Goal: Task Accomplishment & Management: Manage account settings

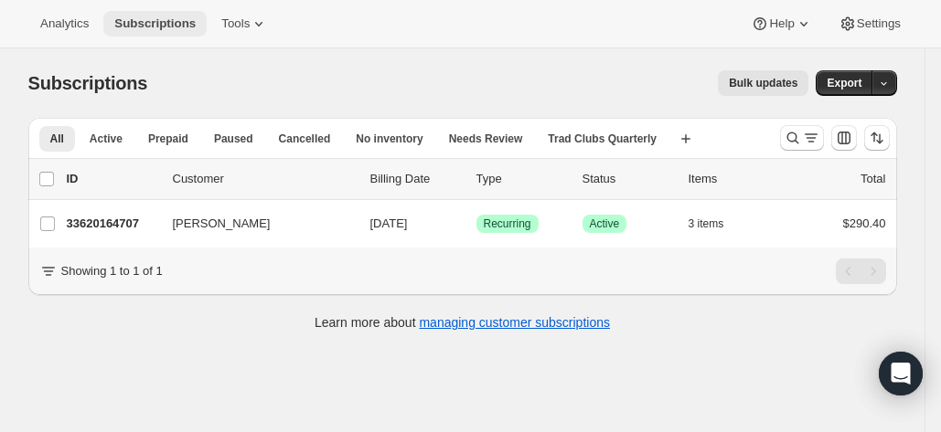
click at [159, 17] on span "Subscriptions" at bounding box center [154, 23] width 81 height 15
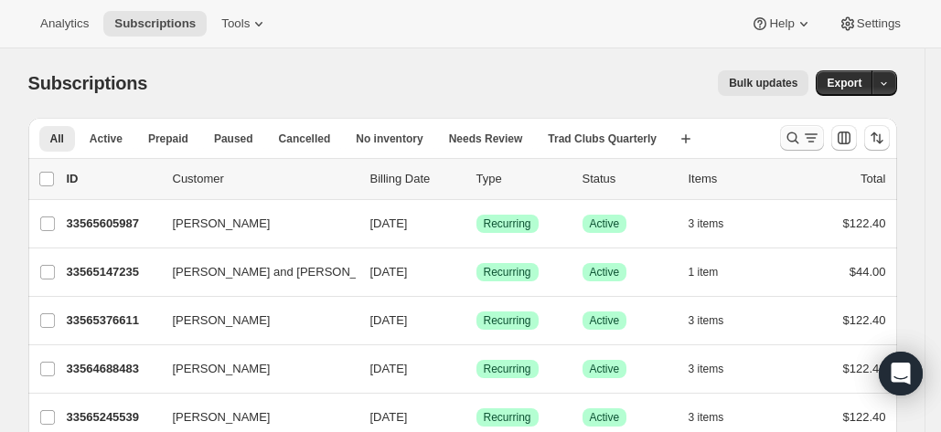
click at [798, 139] on icon "Search and filter results" at bounding box center [793, 138] width 18 height 18
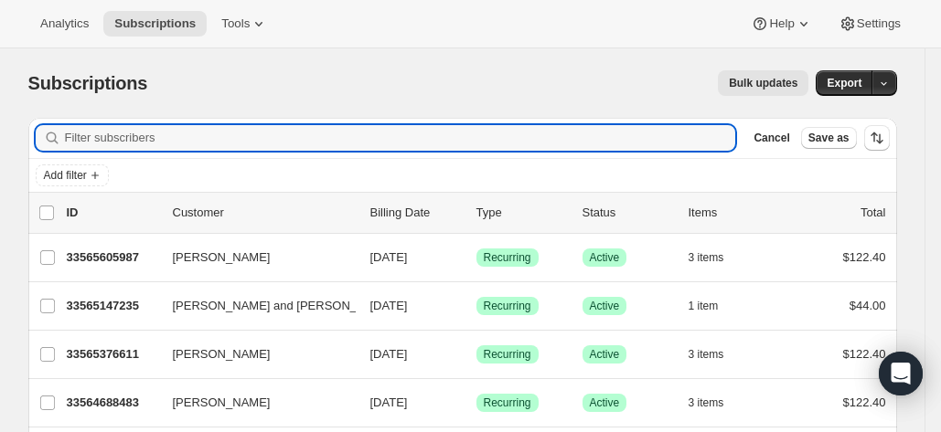
paste input "Hello Josh, Thank you for reaching out. I apologize for the confusion with this…"
type input "Hello Josh, Thank you for reaching out. I apologize for the confusion with this…"
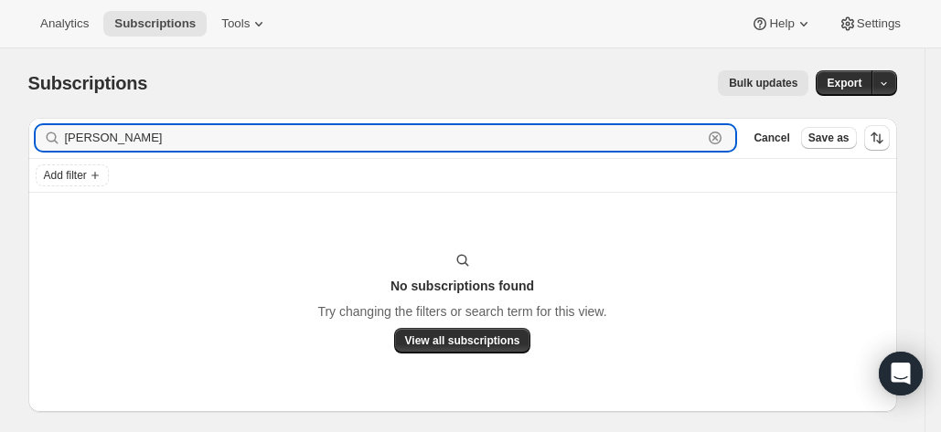
type input "mike burke"
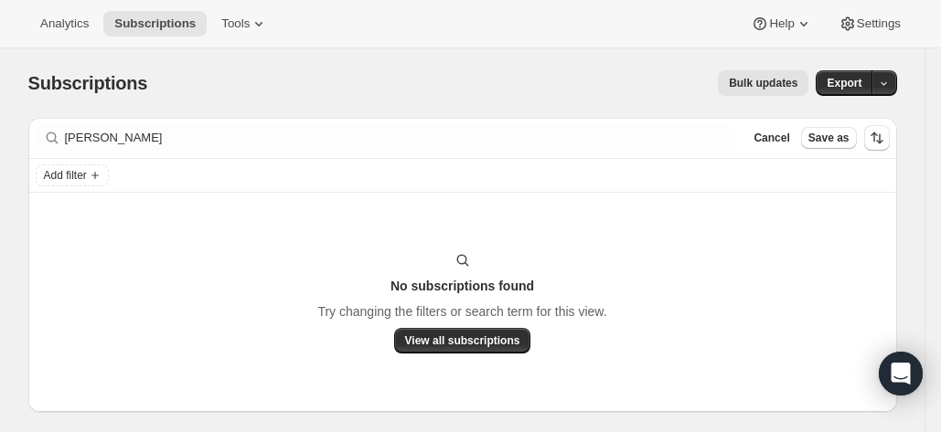
click at [203, 220] on div "No subscriptions found Try changing the filters or search term for this view. V…" at bounding box center [462, 302] width 869 height 219
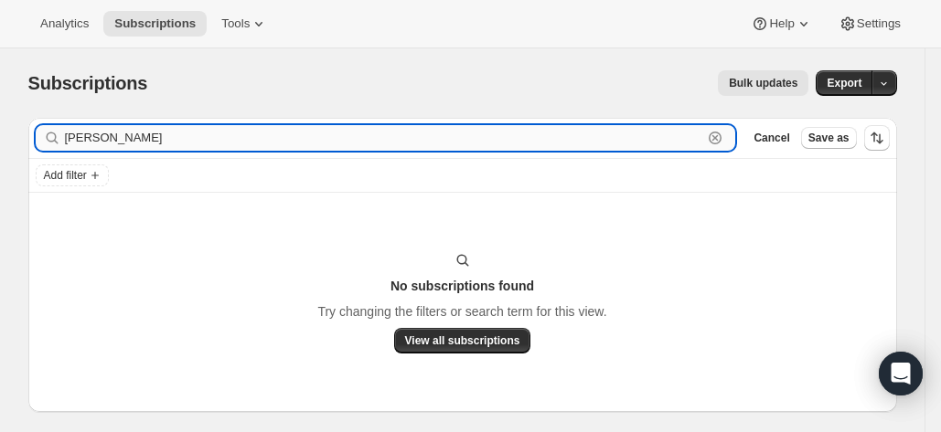
click at [479, 138] on input "mike burke" at bounding box center [384, 138] width 638 height 26
paste input "yetitrotter@gmail.com"
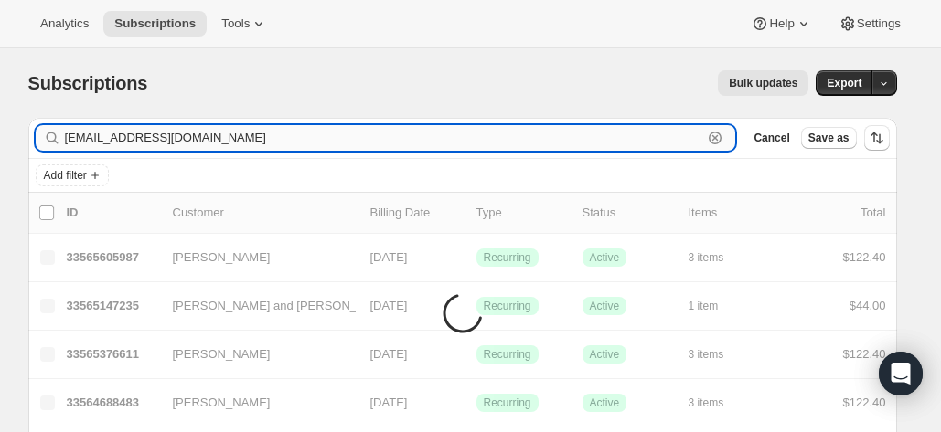
paste input "yetitrotter@gmail.com"
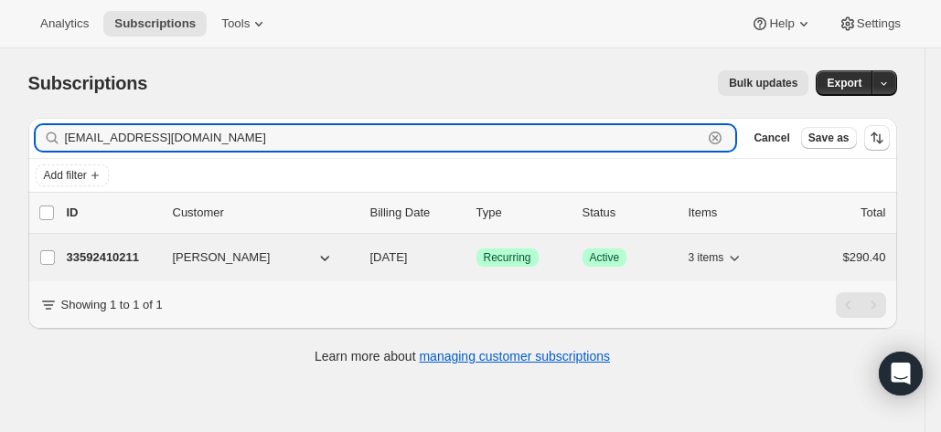
type input "yetitrotter@gmail.com"
click at [112, 253] on p "33592410211" at bounding box center [112, 258] width 91 height 18
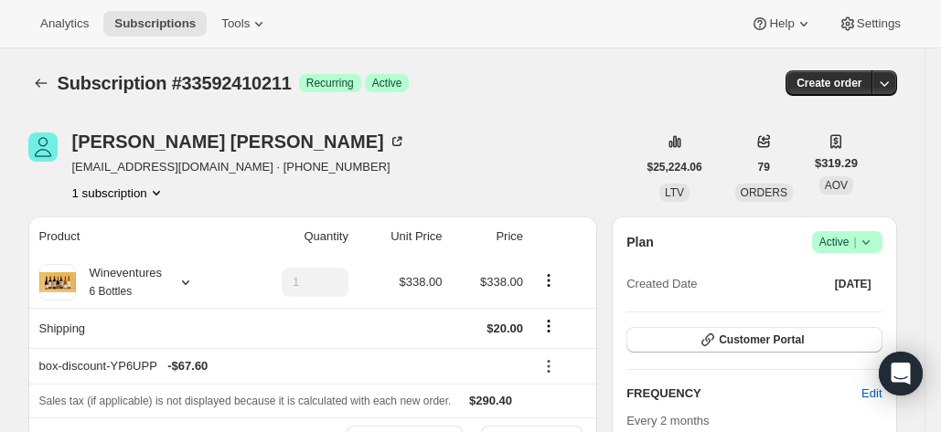
click at [869, 242] on icon at bounding box center [864, 242] width 7 height 5
click at [867, 279] on span "Pause subscription" at bounding box center [851, 278] width 101 height 14
